Goal: Task Accomplishment & Management: Manage account settings

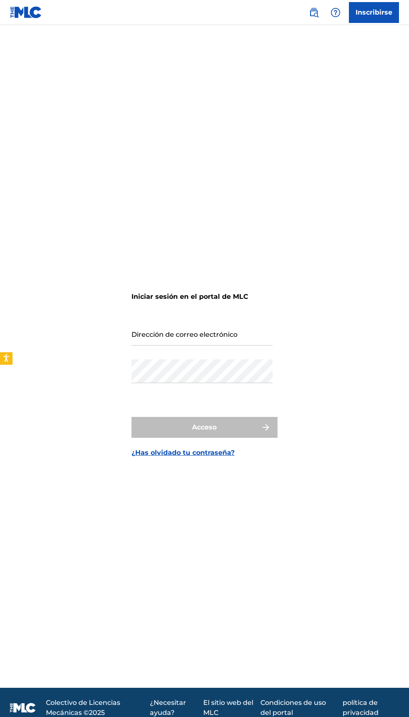
click at [240, 346] on input "Dirección de correo electrónico" at bounding box center [201, 334] width 141 height 24
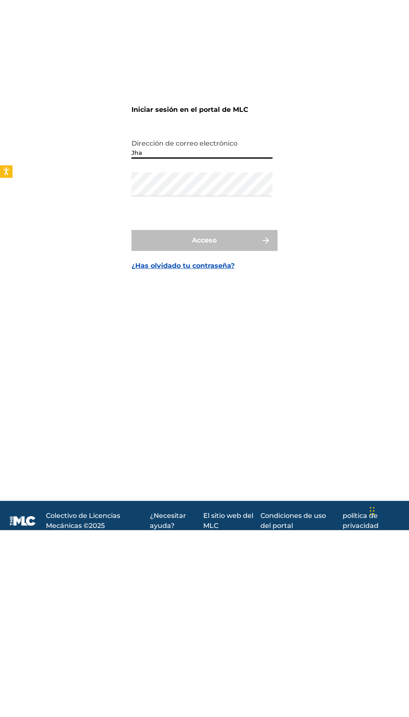
type input "[EMAIL_ADDRESS][DOMAIN_NAME]"
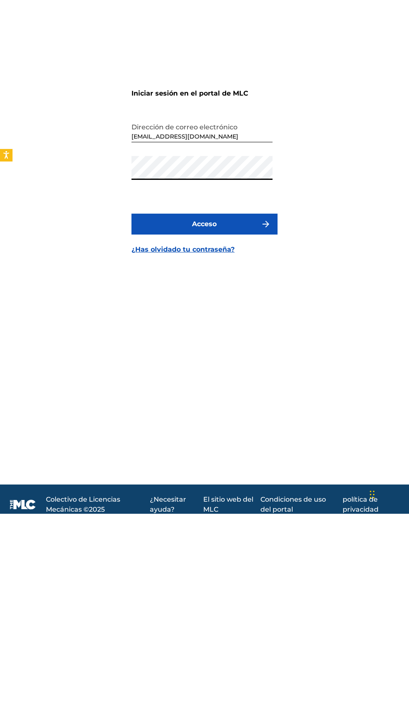
click at [242, 438] on button "Acceso" at bounding box center [204, 427] width 146 height 21
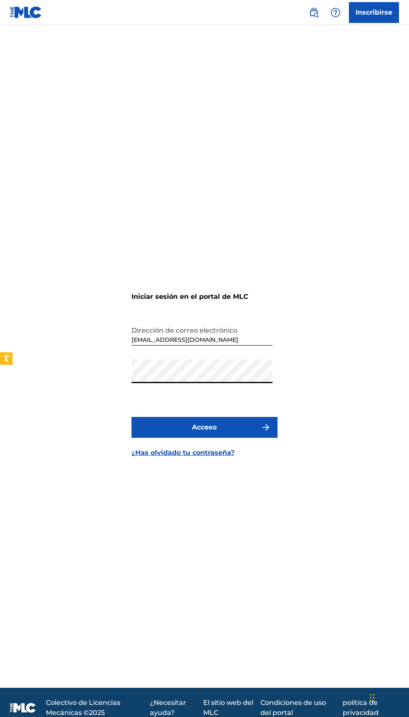
click at [210, 202] on form "Iniciar sesión en el portal de MLC Dirección de correo electrónico [EMAIL_ADDRE…" at bounding box center [204, 367] width 146 height 642
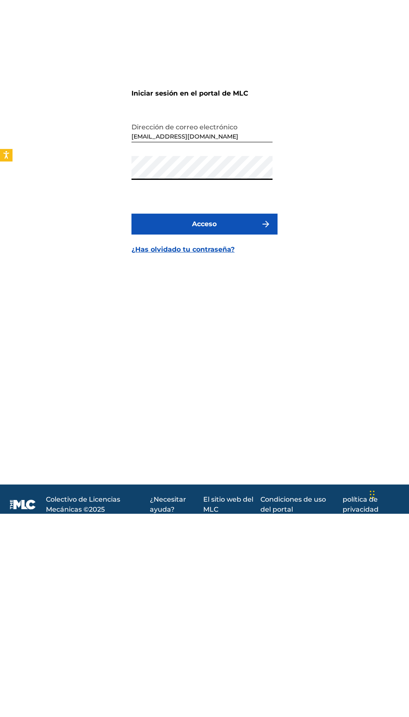
click at [230, 438] on button "Acceso" at bounding box center [204, 427] width 146 height 21
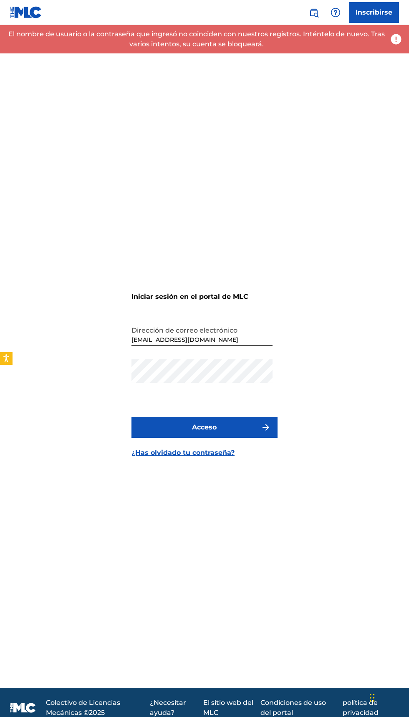
click at [217, 346] on input "[EMAIL_ADDRESS][DOMAIN_NAME]" at bounding box center [201, 334] width 141 height 24
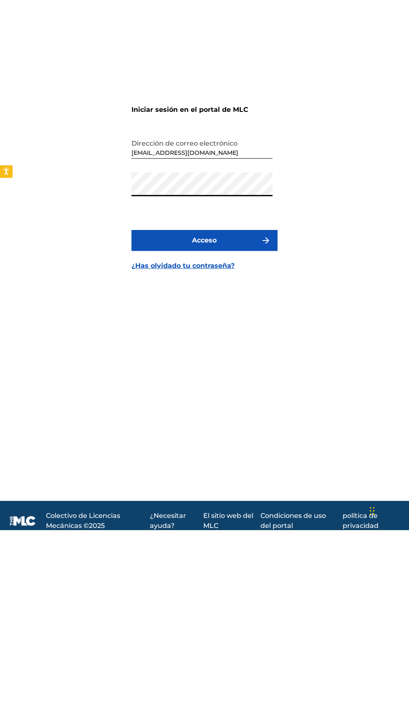
click at [229, 438] on button "Acceso" at bounding box center [204, 427] width 146 height 21
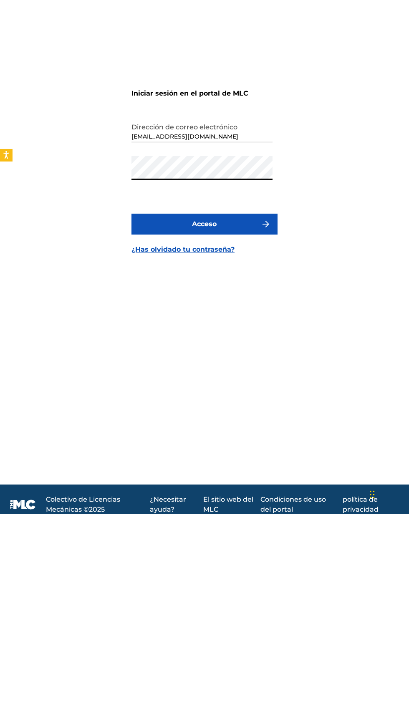
click at [231, 438] on button "Acceso" at bounding box center [204, 427] width 146 height 21
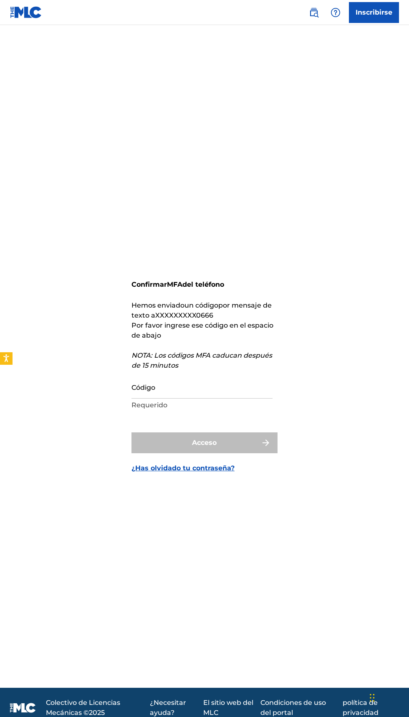
click at [211, 410] on p "Requerido" at bounding box center [201, 405] width 141 height 10
click at [189, 410] on p "Requerido" at bounding box center [201, 405] width 141 height 10
click at [200, 399] on input "Código" at bounding box center [201, 387] width 141 height 24
click at [206, 581] on form "Confirmar MFA del teléfono Hemos enviado un código por mensaje de texto a XXXXX…" at bounding box center [204, 367] width 146 height 642
click at [185, 399] on input "1698" at bounding box center [201, 387] width 141 height 24
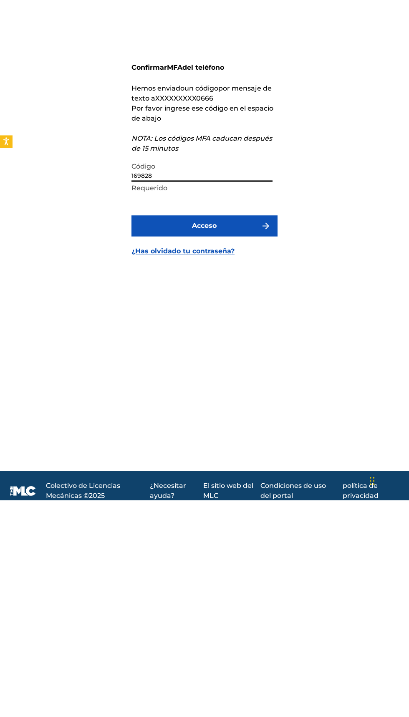
type input "169828"
click at [240, 453] on button "Acceso" at bounding box center [204, 442] width 146 height 21
